Goal: Task Accomplishment & Management: Complete application form

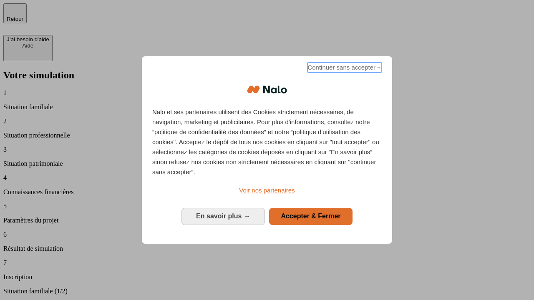
click at [344, 69] on span "Continuer sans accepter →" at bounding box center [345, 68] width 74 height 10
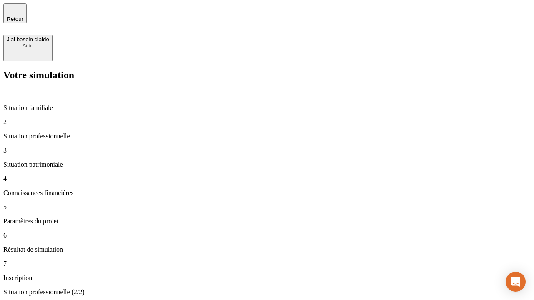
type input "30 000"
type input "1 000"
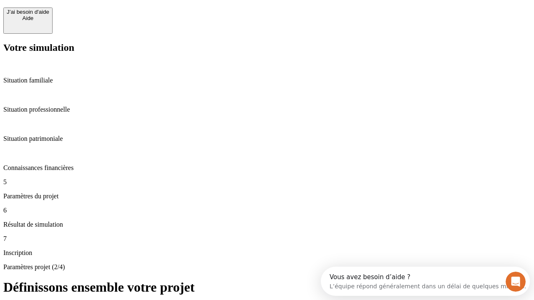
scroll to position [16, 0]
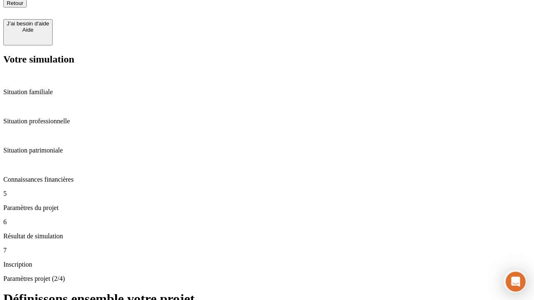
type input "40"
type input "64"
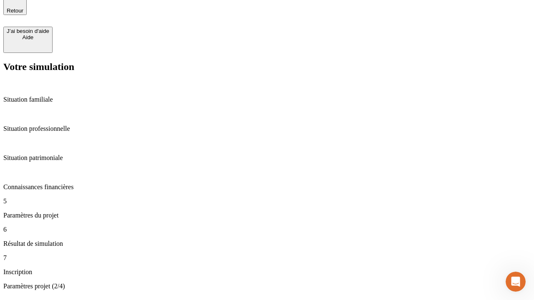
type input "200 000"
type input "640"
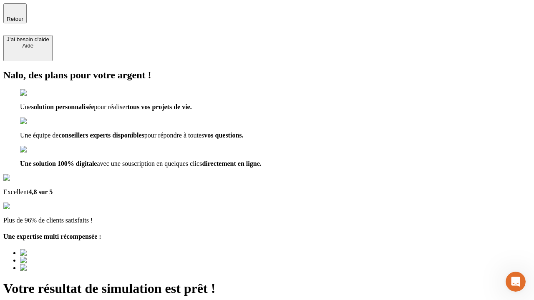
type input "[EMAIL_ADDRESS][DOMAIN_NAME]"
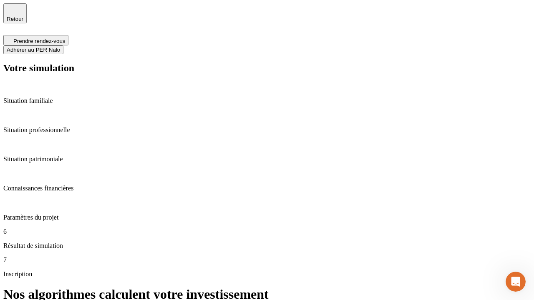
scroll to position [3, 0]
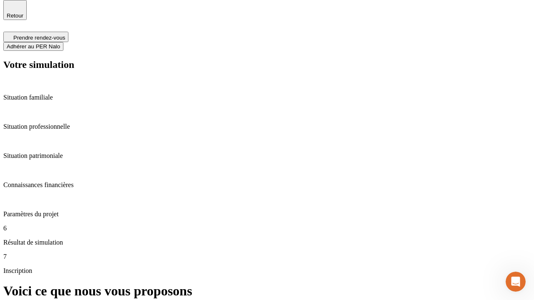
click at [60, 43] on span "Adhérer au PER Nalo" at bounding box center [33, 46] width 53 height 6
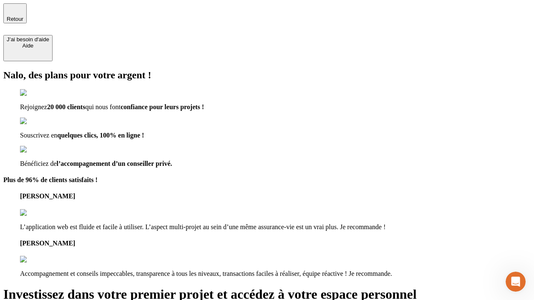
type input "[EMAIL_ADDRESS][DOMAIN_NAME]"
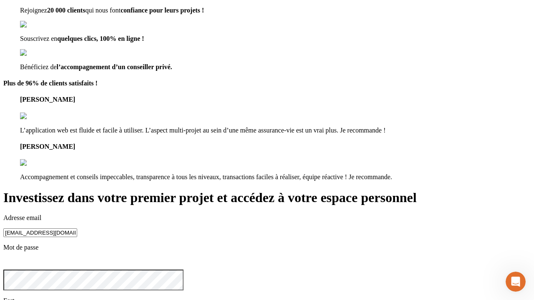
scroll to position [26, 0]
